Goal: Transaction & Acquisition: Purchase product/service

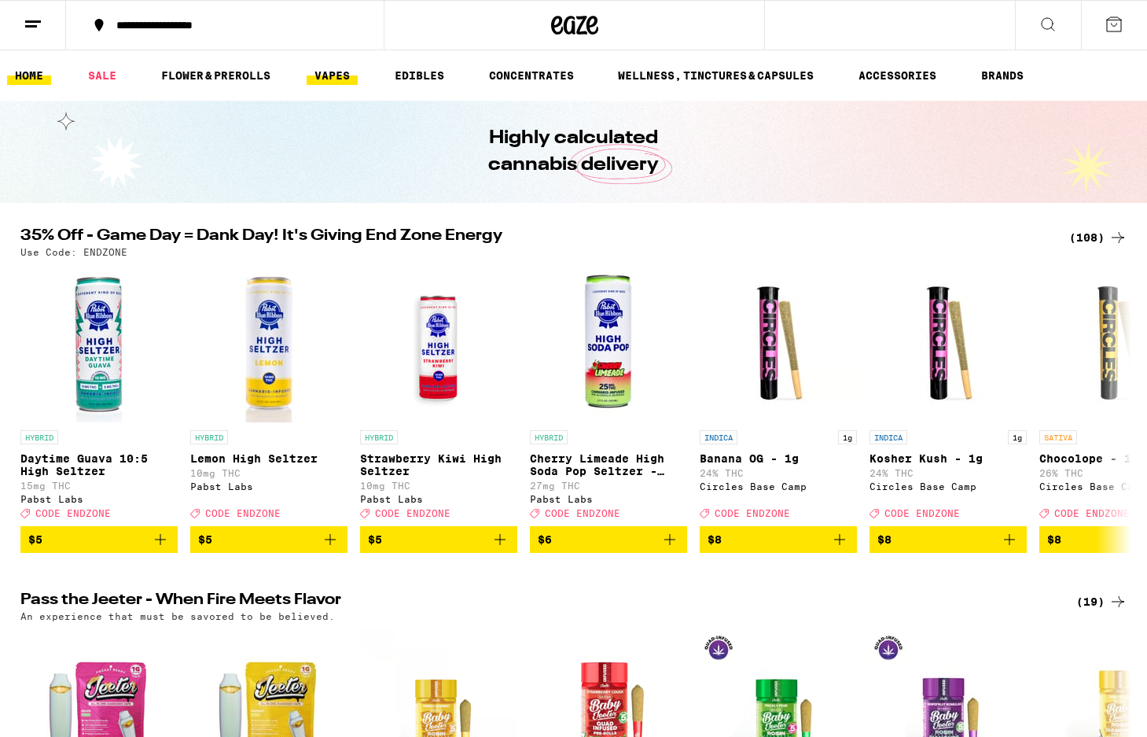
click at [341, 83] on link "VAPES" at bounding box center [332, 75] width 51 height 19
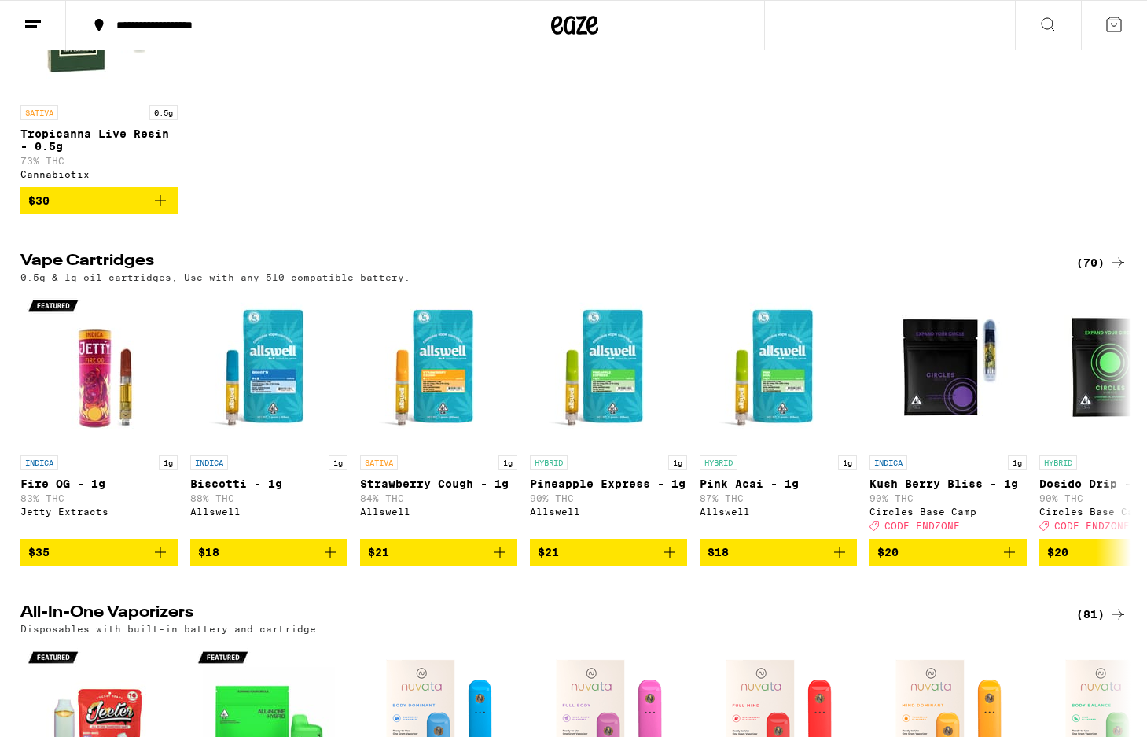
scroll to position [320, 0]
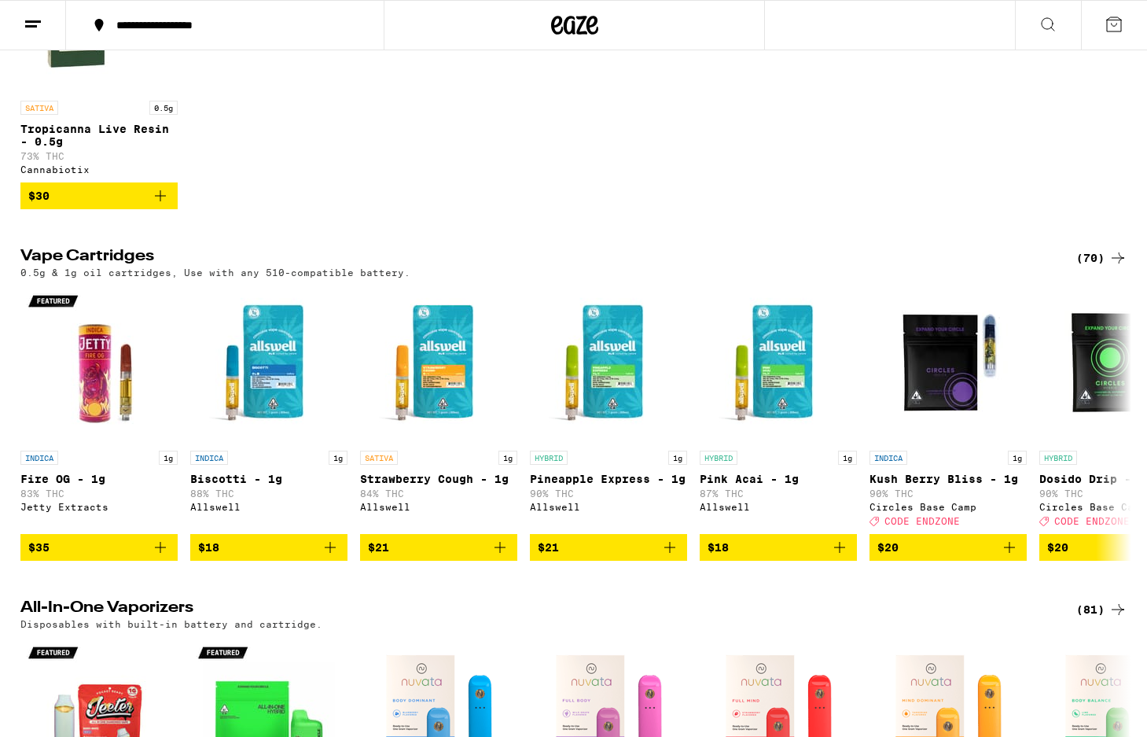
click at [1094, 264] on div "(70)" at bounding box center [1102, 258] width 51 height 19
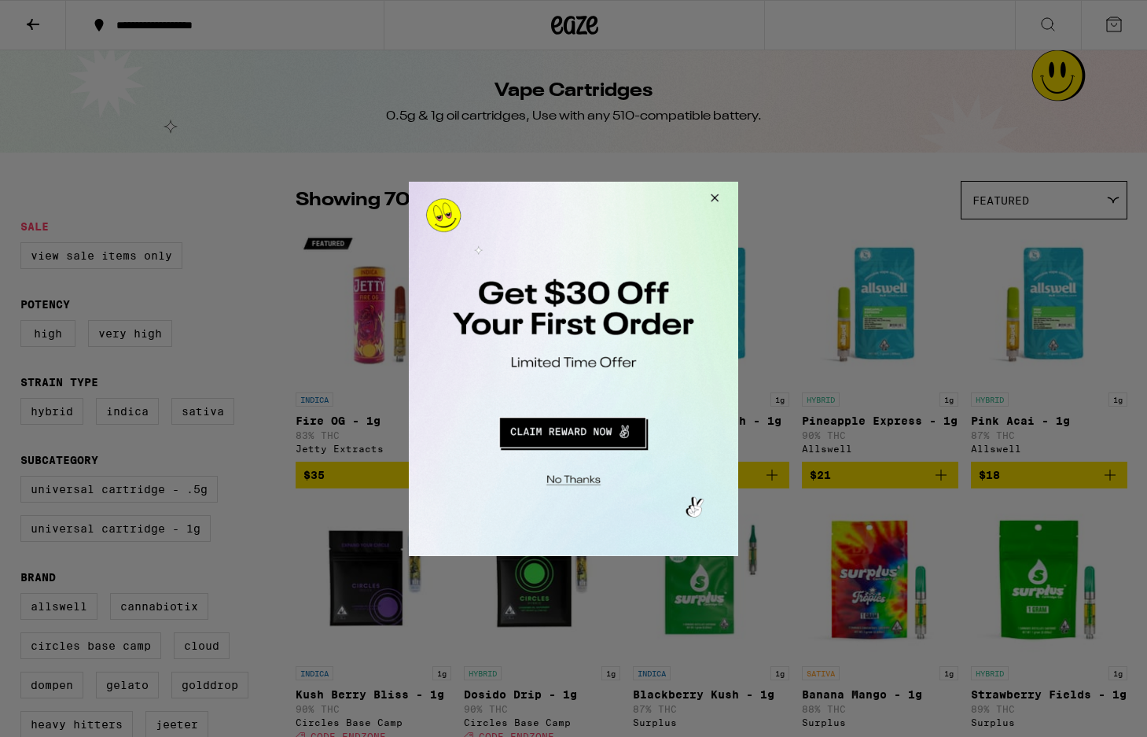
click at [713, 198] on button "Close Modal" at bounding box center [712, 200] width 42 height 38
